Goal: Information Seeking & Learning: Check status

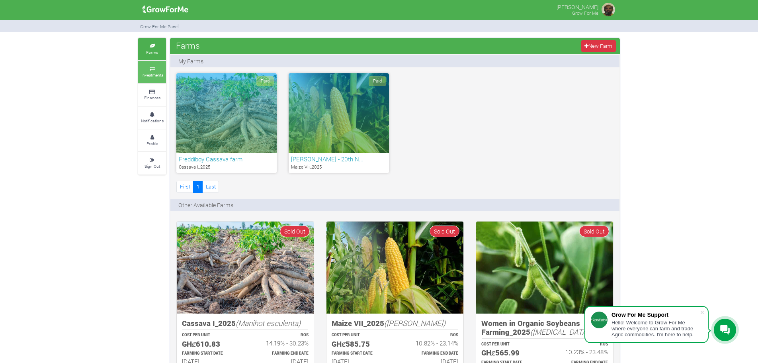
click at [154, 67] on icon at bounding box center [152, 69] width 24 height 4
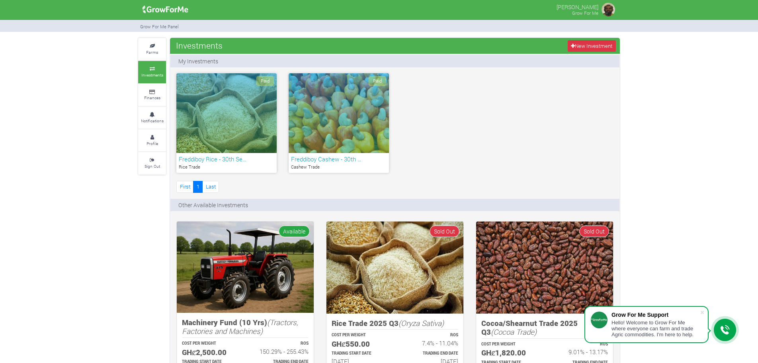
click at [243, 114] on div "Paid" at bounding box center [226, 113] width 100 height 80
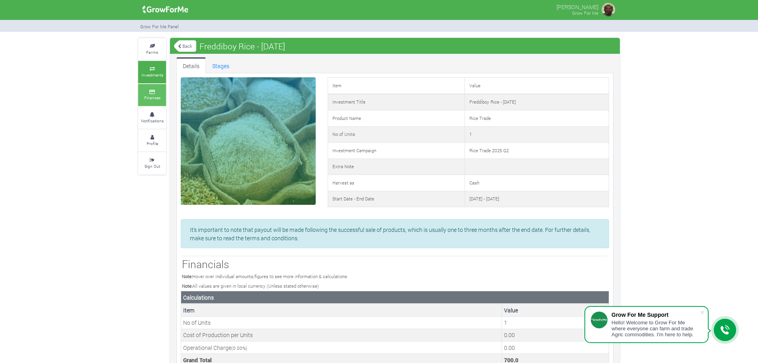
click at [160, 95] on small "Finances" at bounding box center [152, 98] width 16 height 6
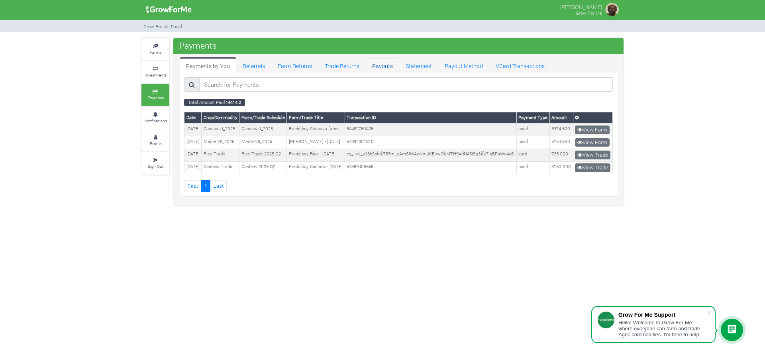
click at [378, 64] on link "Payouts" at bounding box center [382, 65] width 33 height 16
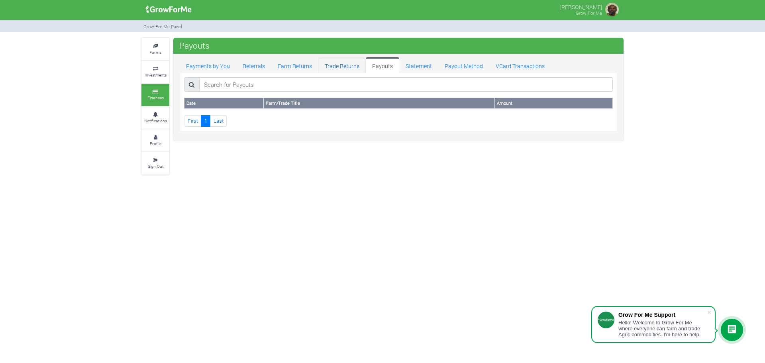
click at [336, 66] on link "Trade Returns" at bounding box center [341, 65] width 47 height 16
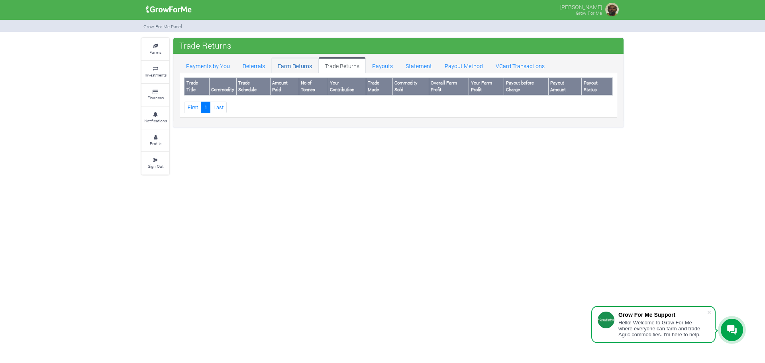
click at [291, 66] on link "Farm Returns" at bounding box center [294, 65] width 47 height 16
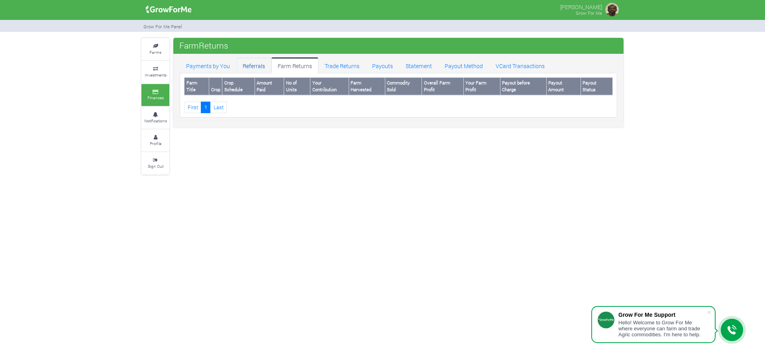
click at [246, 65] on link "Referrals" at bounding box center [253, 65] width 35 height 16
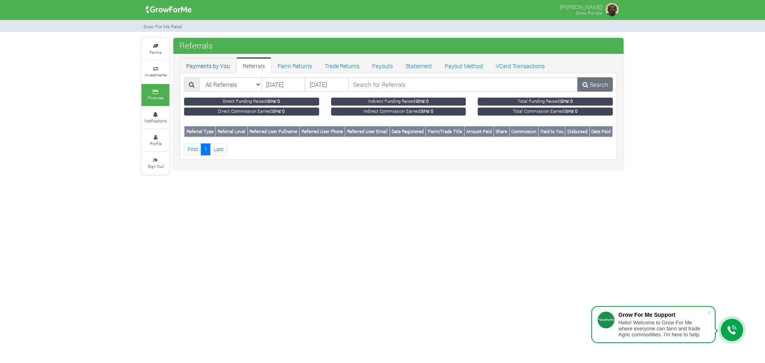
click at [211, 66] on link "Payments by You" at bounding box center [208, 65] width 57 height 16
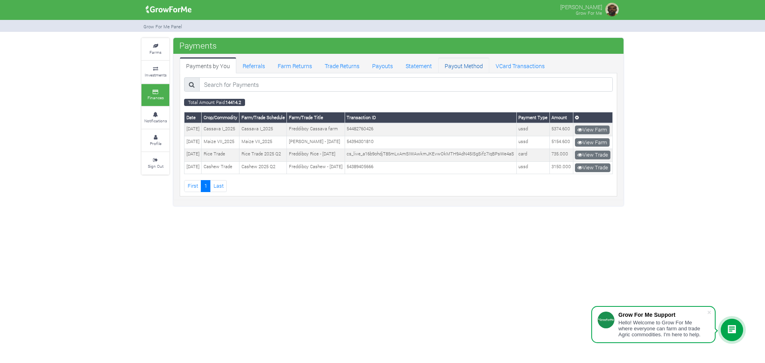
click at [466, 67] on link "Payout Method" at bounding box center [463, 65] width 51 height 16
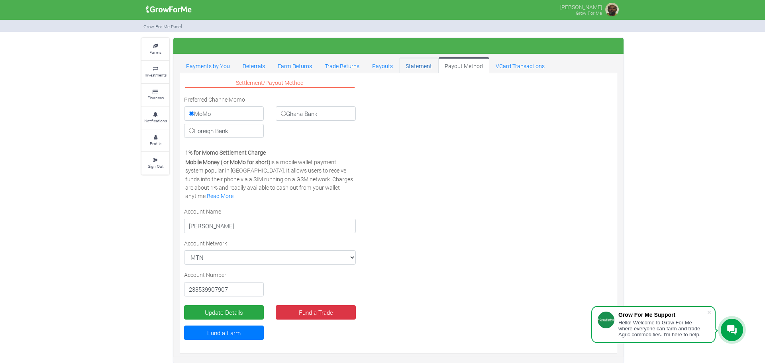
click at [412, 63] on link "Statement" at bounding box center [418, 65] width 39 height 16
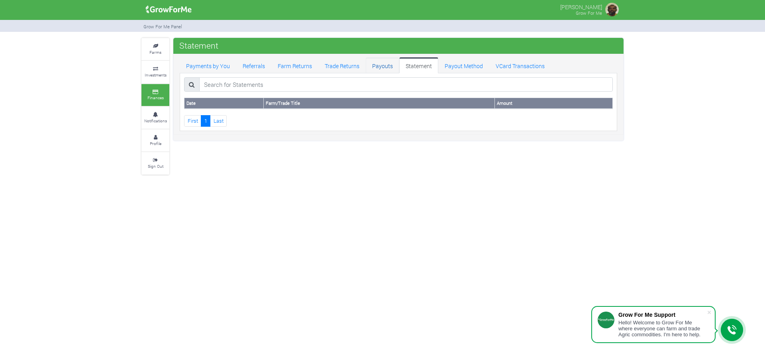
click at [384, 65] on link "Payouts" at bounding box center [382, 65] width 33 height 16
